Goal: Task Accomplishment & Management: Manage account settings

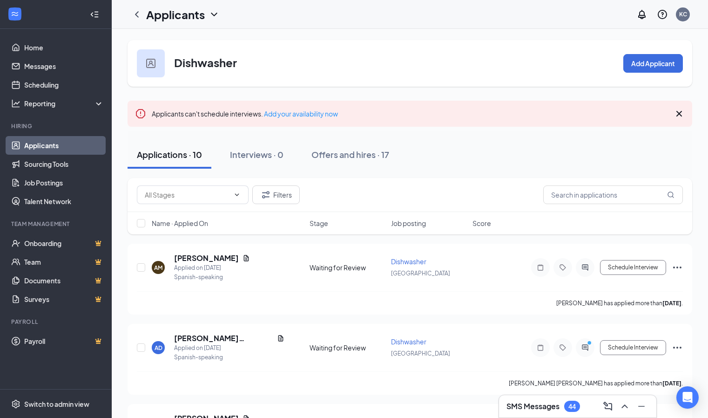
click at [50, 144] on link "Applicants" at bounding box center [64, 145] width 80 height 19
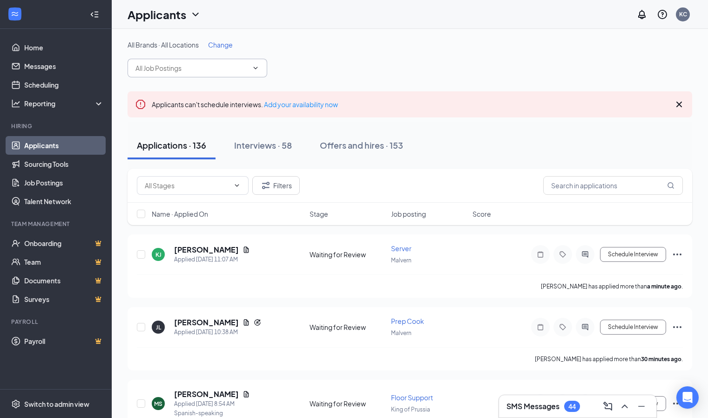
click at [181, 65] on input "text" at bounding box center [192, 68] width 113 height 10
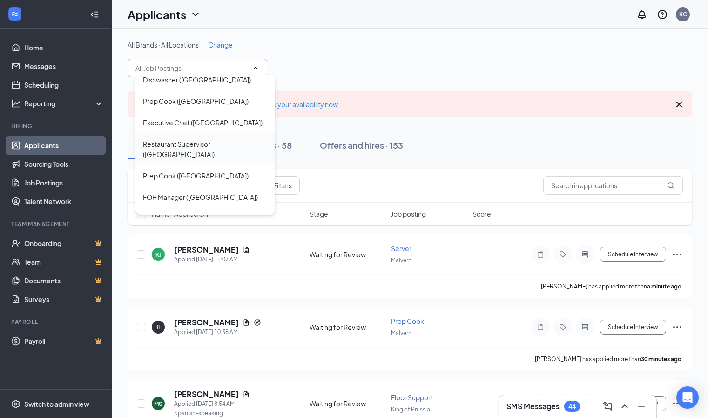
scroll to position [326, 0]
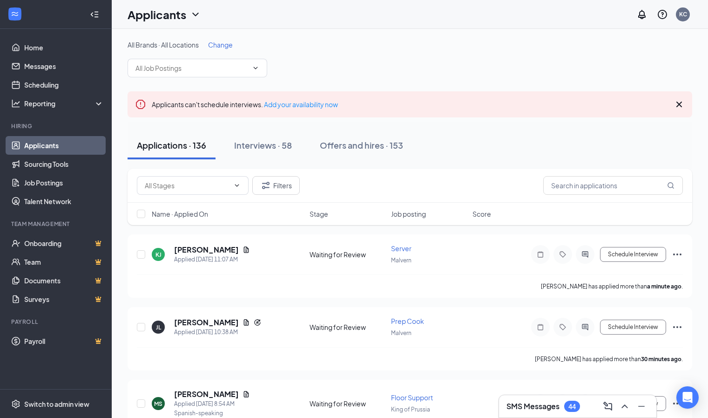
click at [334, 59] on div "All Brands · All Locations Change Service Coordinator (Malvern) Restaurant Supe…" at bounding box center [410, 58] width 565 height 37
click at [224, 45] on span "Change" at bounding box center [220, 45] width 25 height 8
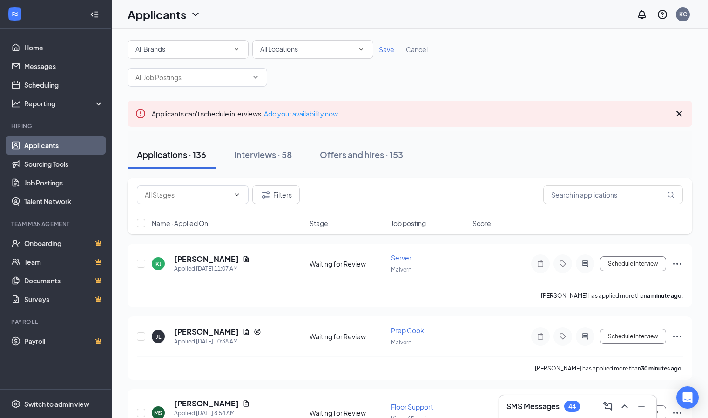
click at [293, 47] on span "All Locations" at bounding box center [279, 49] width 38 height 8
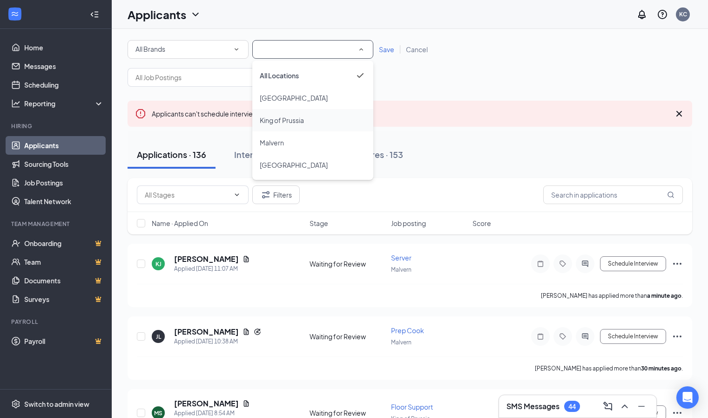
click at [293, 118] on span "King of Prussia" at bounding box center [282, 120] width 44 height 8
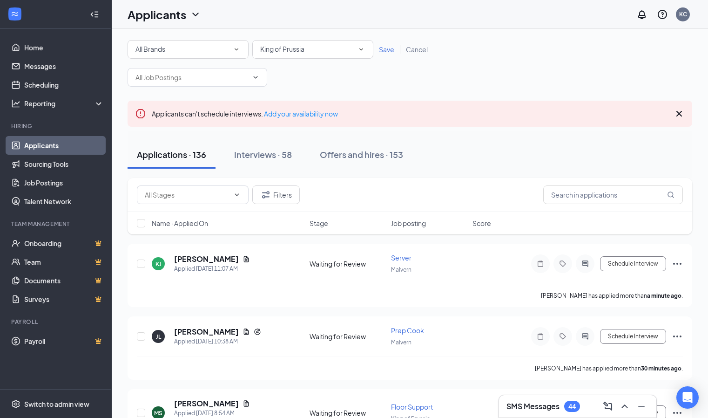
click at [385, 49] on span "Save" at bounding box center [386, 49] width 15 height 8
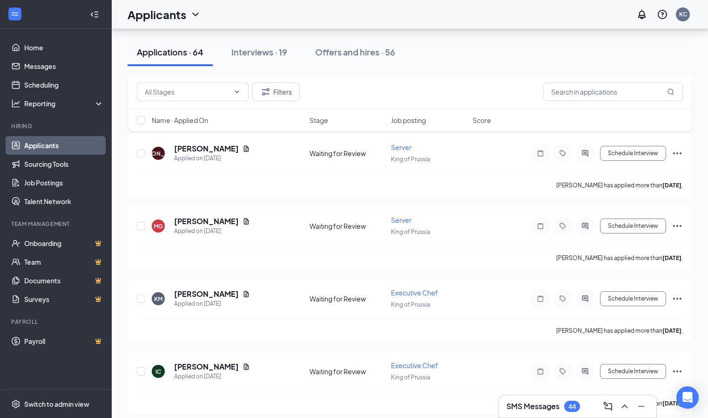
scroll to position [1397, 0]
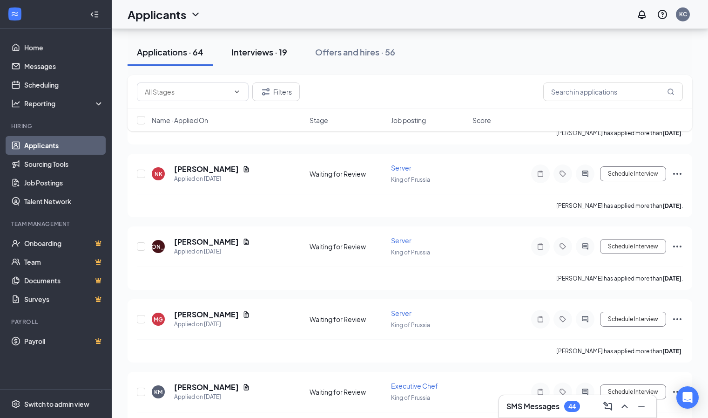
click at [265, 50] on div "Interviews · 19" at bounding box center [259, 52] width 56 height 12
